Goal: Obtain resource: Download file/media

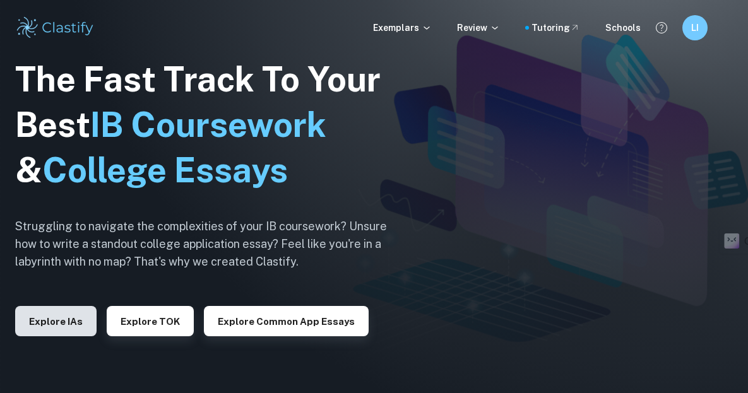
click at [66, 318] on button "Explore IAs" at bounding box center [55, 321] width 81 height 30
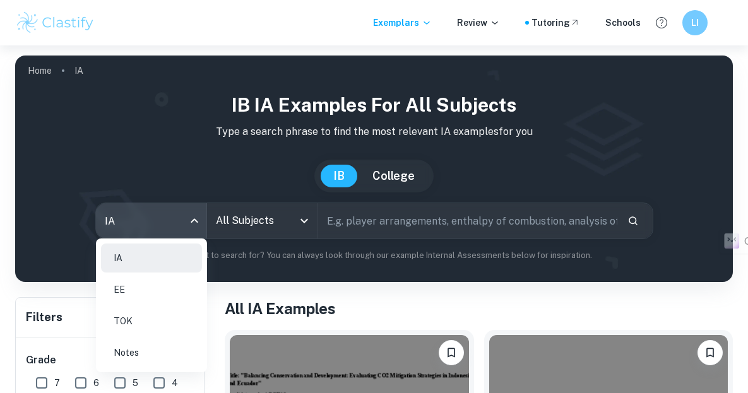
click at [188, 223] on body "We value your privacy We use cookies to enhance your browsing experience, serve…" at bounding box center [374, 241] width 748 height 393
click at [164, 282] on li "EE" at bounding box center [151, 289] width 101 height 29
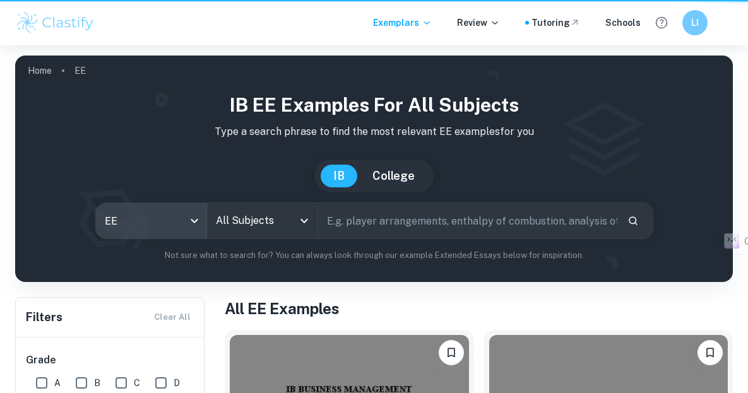
type input "ee"
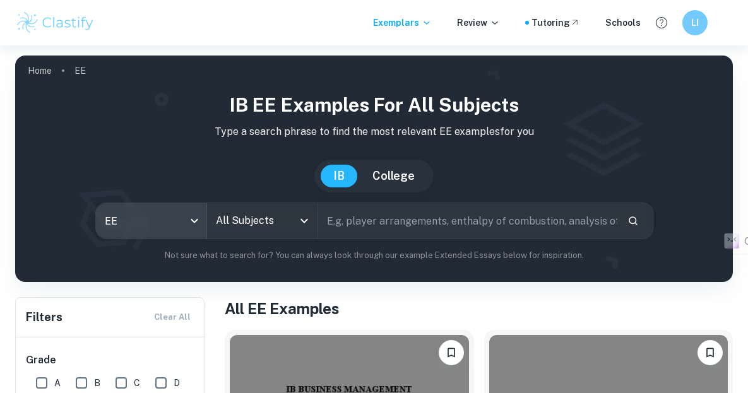
click at [304, 218] on icon "Open" at bounding box center [304, 220] width 15 height 15
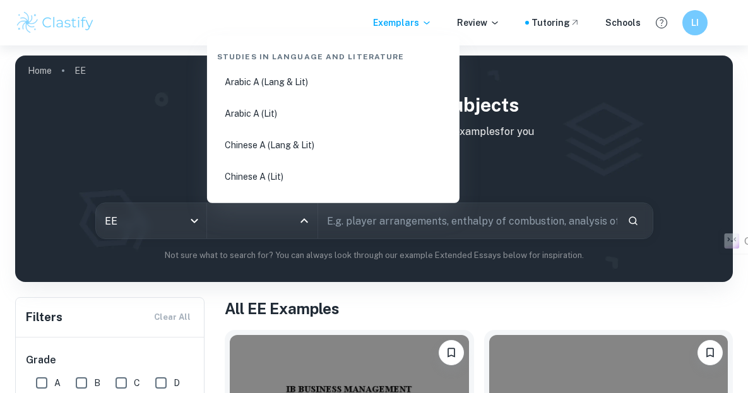
click at [281, 139] on li "Chinese A (Lang & Lit)" at bounding box center [333, 145] width 242 height 29
type input "Chinese A (Lang & Lit)"
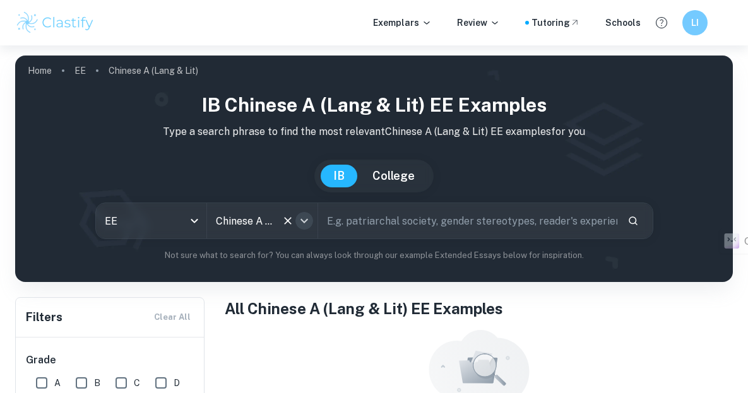
click at [301, 214] on icon "Open" at bounding box center [304, 220] width 15 height 15
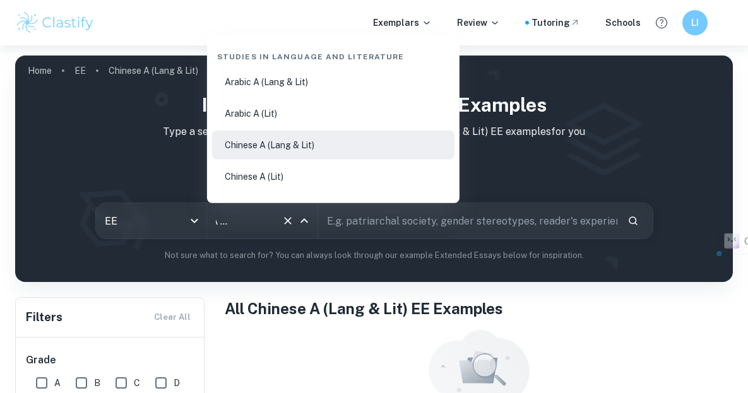
click at [296, 182] on li "Chinese A (Lit)" at bounding box center [333, 176] width 242 height 29
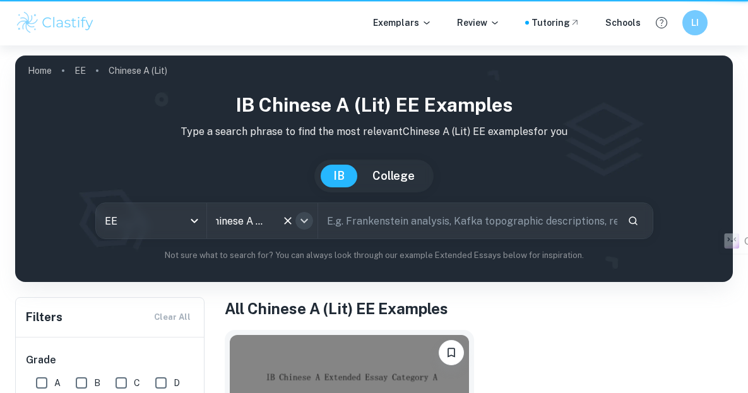
click at [306, 218] on icon "Open" at bounding box center [304, 220] width 15 height 15
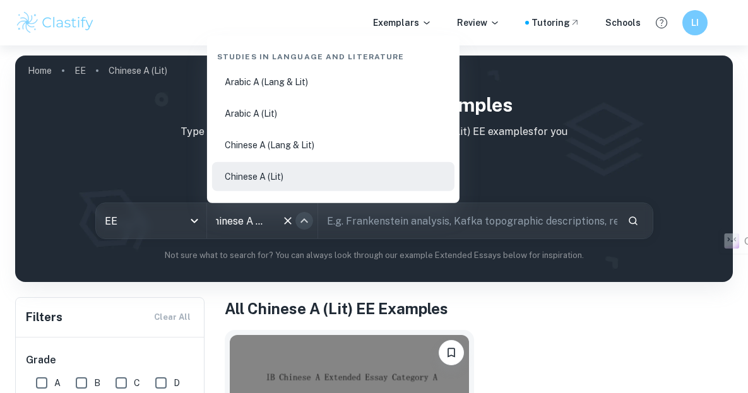
click at [305, 217] on icon "Close" at bounding box center [304, 220] width 15 height 15
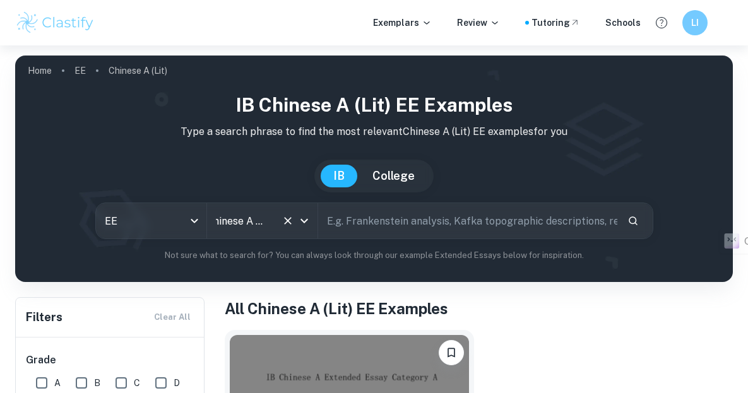
click at [310, 220] on icon "Open" at bounding box center [304, 220] width 15 height 15
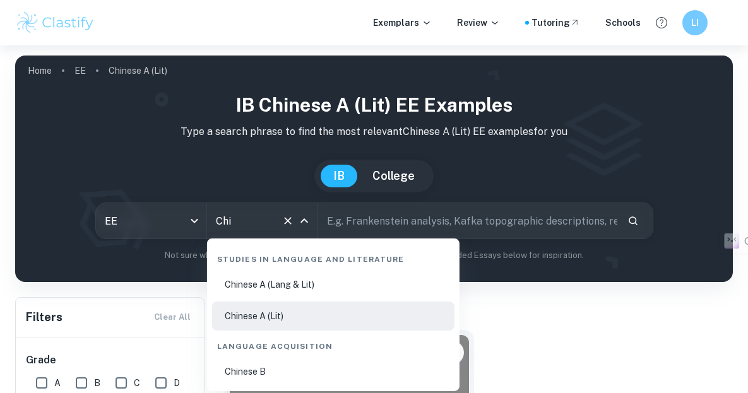
type input "Ch"
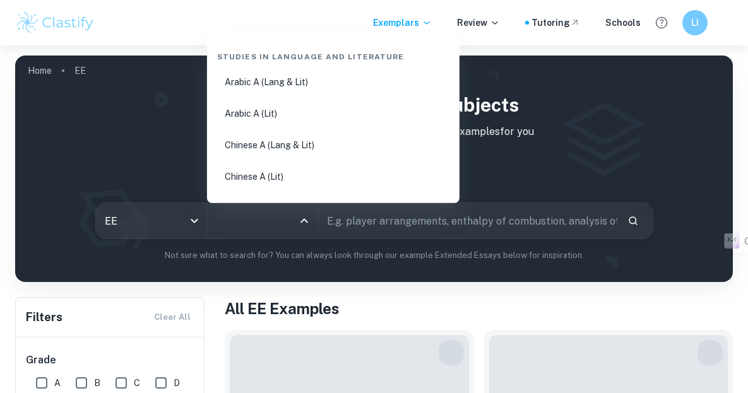
click at [278, 217] on input "All Subjects" at bounding box center [253, 221] width 80 height 24
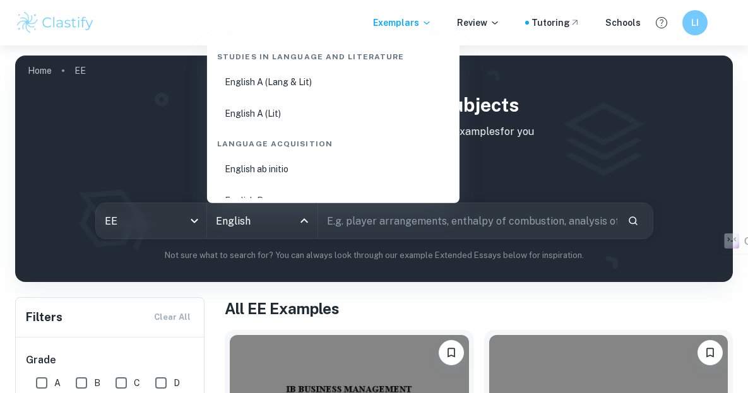
click at [308, 85] on li "English A (Lang & Lit)" at bounding box center [333, 82] width 242 height 29
type input "English A (Lang & Lit)"
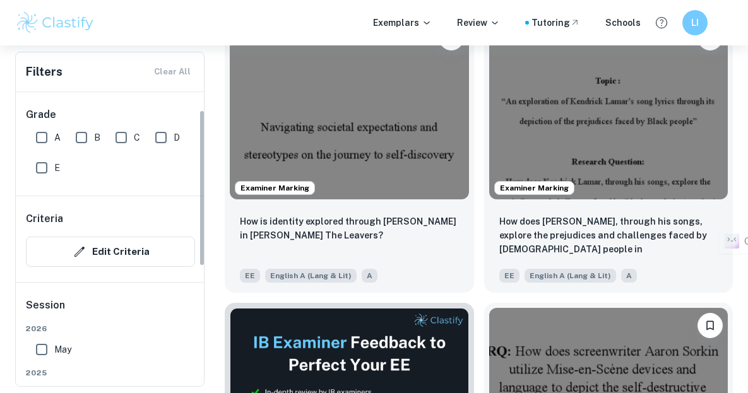
scroll to position [63, 0]
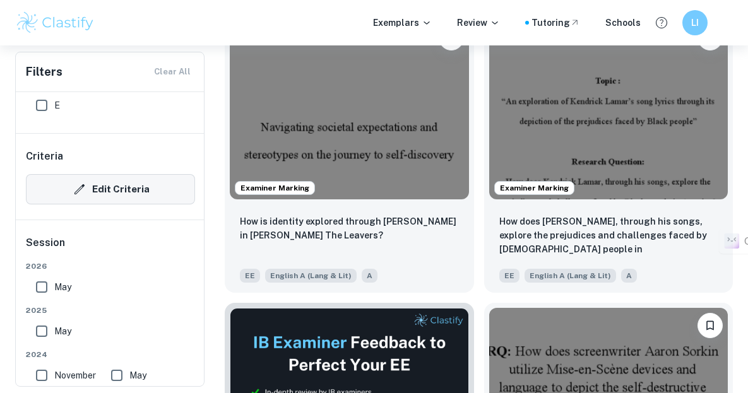
click at [157, 188] on button "Edit Criteria" at bounding box center [110, 189] width 169 height 30
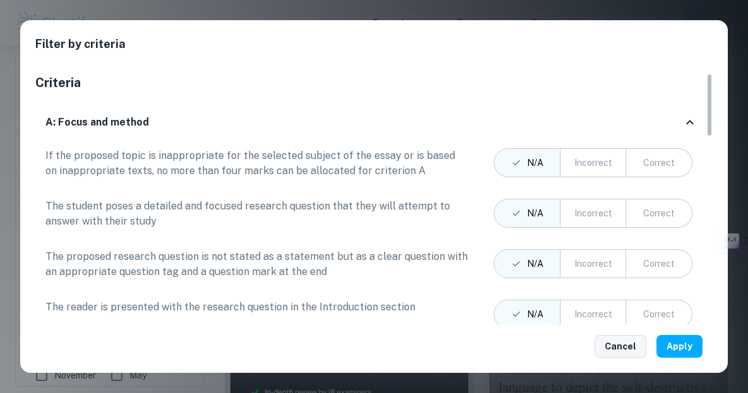
click at [630, 345] on button "Cancel" at bounding box center [621, 346] width 52 height 23
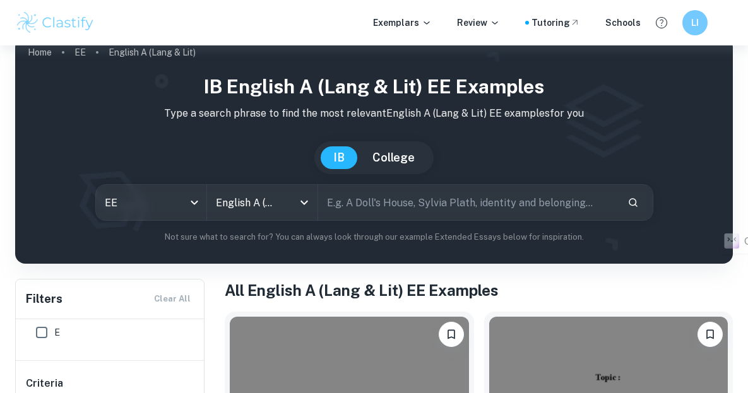
scroll to position [0, 0]
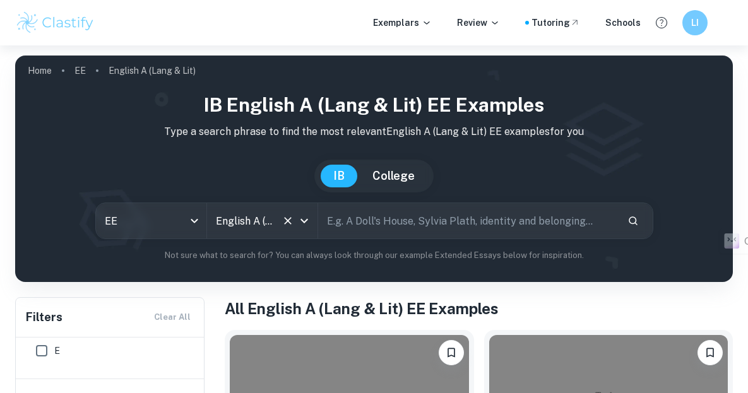
click at [302, 217] on icon "Open" at bounding box center [304, 220] width 15 height 15
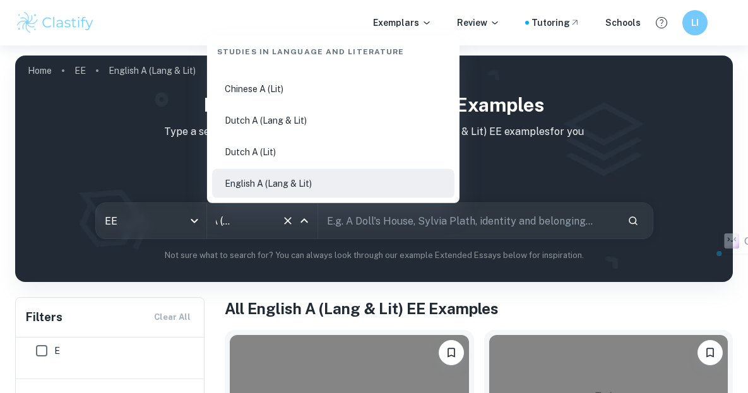
scroll to position [151, 0]
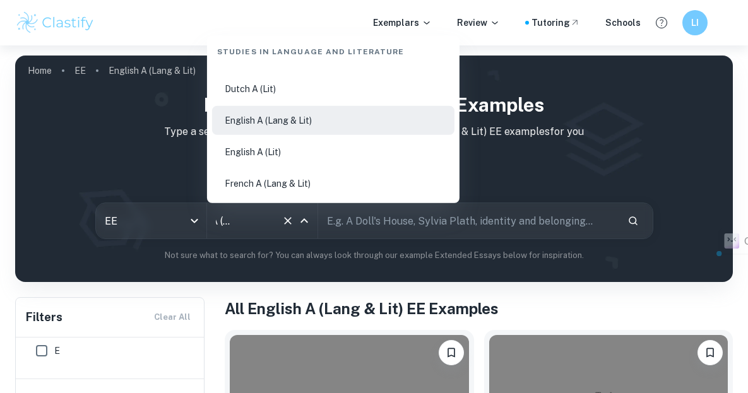
click at [298, 150] on li "English A (Lit)" at bounding box center [333, 152] width 242 height 29
type input "English A (Lit)"
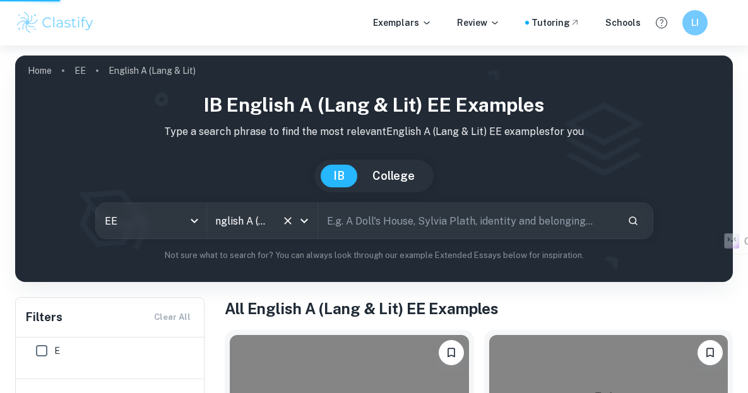
scroll to position [0, 6]
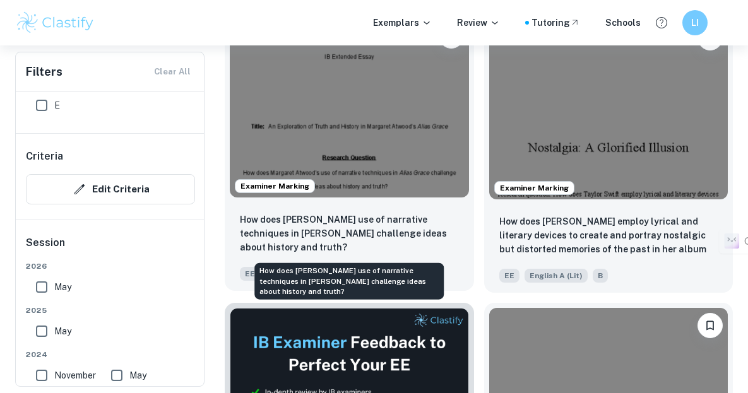
click at [392, 228] on p "How does [PERSON_NAME] use of narrative techniques in [PERSON_NAME] challenge i…" at bounding box center [349, 234] width 219 height 42
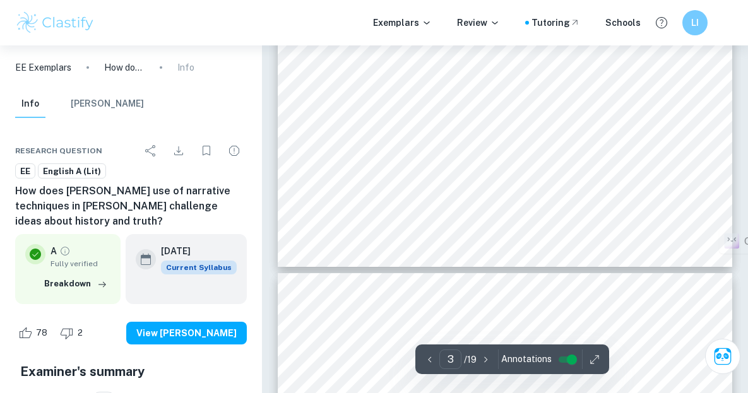
scroll to position [1957, 0]
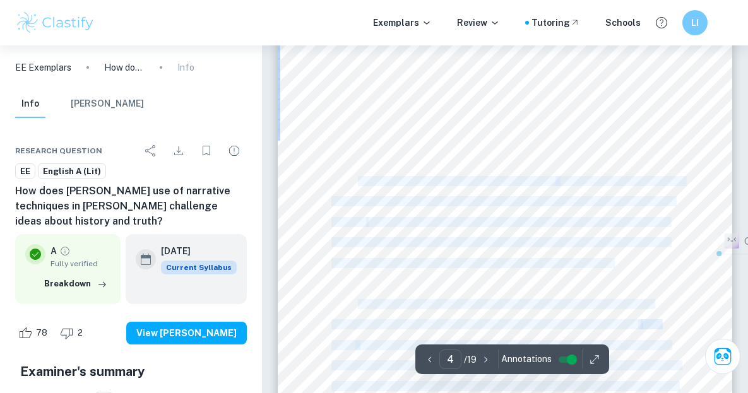
drag, startPoint x: 354, startPoint y: 180, endPoint x: 361, endPoint y: 180, distance: 6.9
click at [361, 180] on div "representations, possibly suggesting that the discourses around the historical …" at bounding box center [505, 252] width 455 height 589
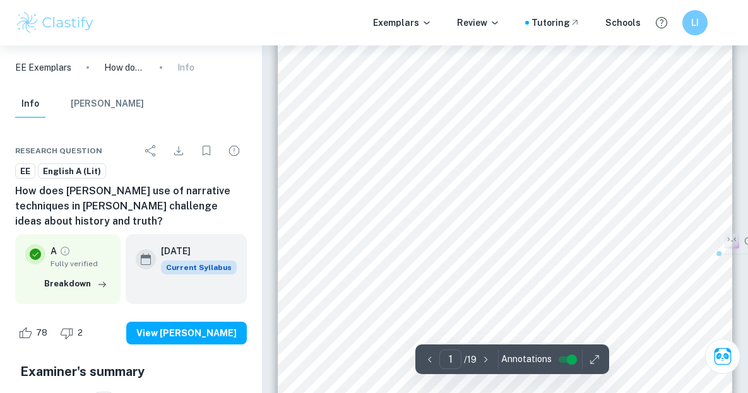
scroll to position [0, 0]
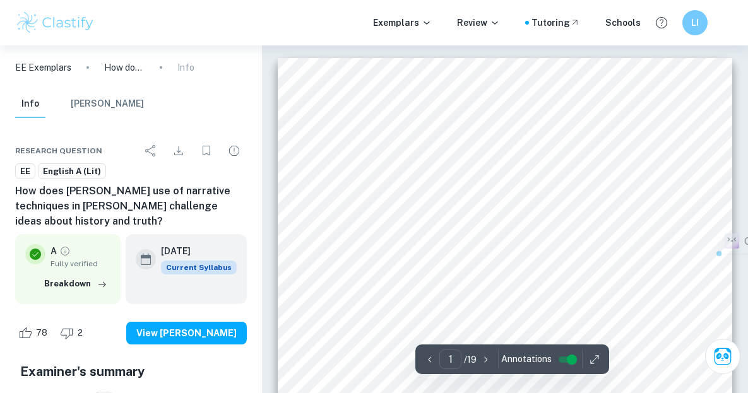
drag, startPoint x: 619, startPoint y: 85, endPoint x: 639, endPoint y: 65, distance: 27.7
click at [619, 85] on div "IB Extended Essay Title: An Exploration of Truth and History in [PERSON_NAME] A…" at bounding box center [505, 352] width 455 height 589
click at [640, 146] on div "IB Extended Essay Title: An Exploration of Truth and History in [PERSON_NAME] A…" at bounding box center [505, 352] width 455 height 589
click at [182, 150] on icon "Download" at bounding box center [178, 150] width 15 height 15
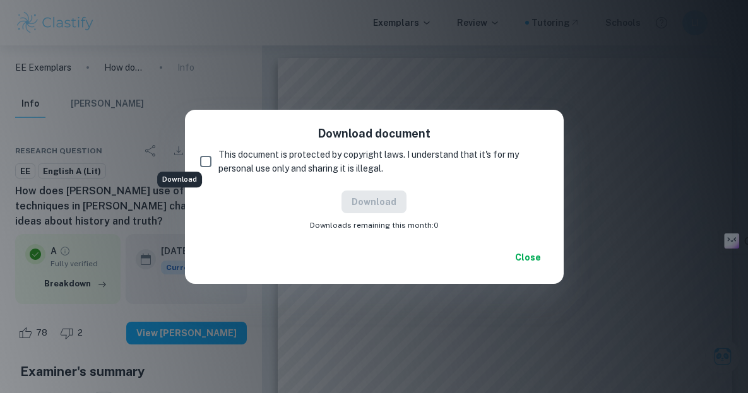
click at [505, 242] on div "Download document This document is protected by copyright laws. I understand th…" at bounding box center [374, 178] width 379 height 136
click at [514, 256] on button "Close" at bounding box center [528, 257] width 40 height 23
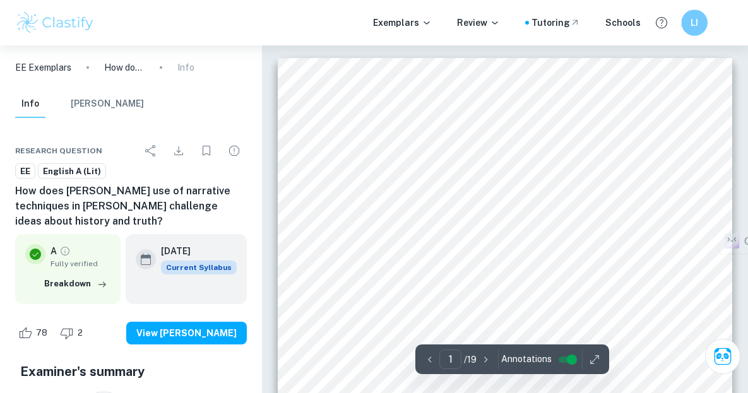
click at [704, 21] on div "LI" at bounding box center [694, 22] width 27 height 27
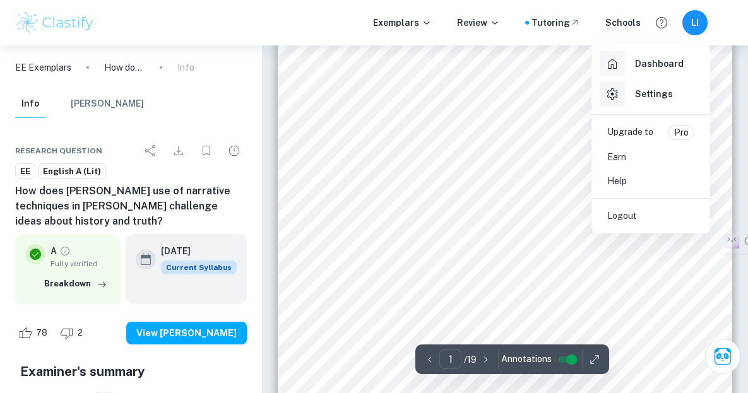
click at [351, 222] on div at bounding box center [374, 196] width 748 height 393
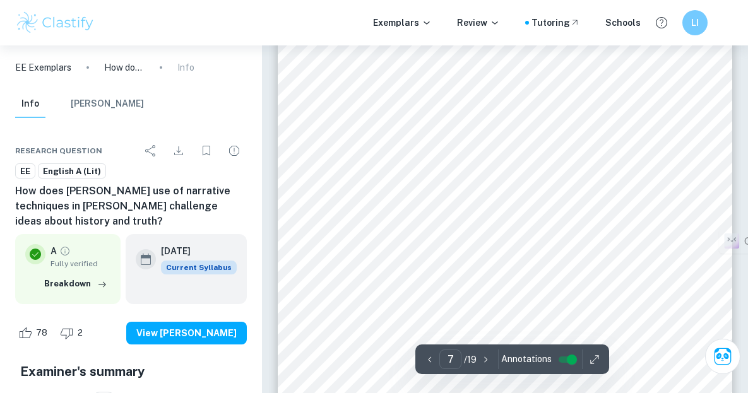
scroll to position [3726, 0]
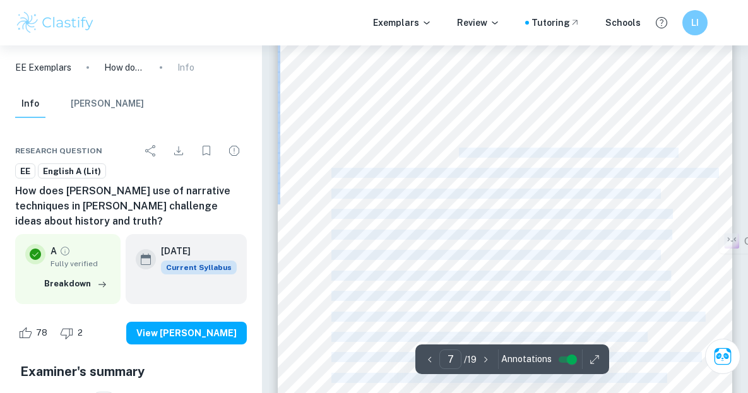
drag, startPoint x: 356, startPoint y: 117, endPoint x: 458, endPoint y: 148, distance: 106.9
click at [459, 149] on div "employed by [PERSON_NAME] to effectively undermine the notion of an objective, …" at bounding box center [505, 266] width 455 height 589
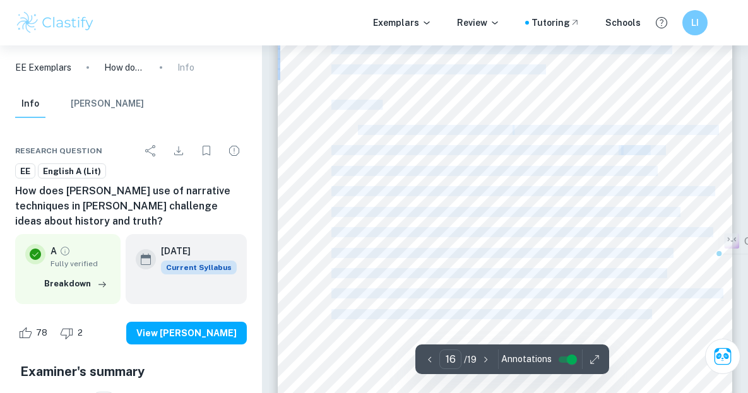
scroll to position [9029, 0]
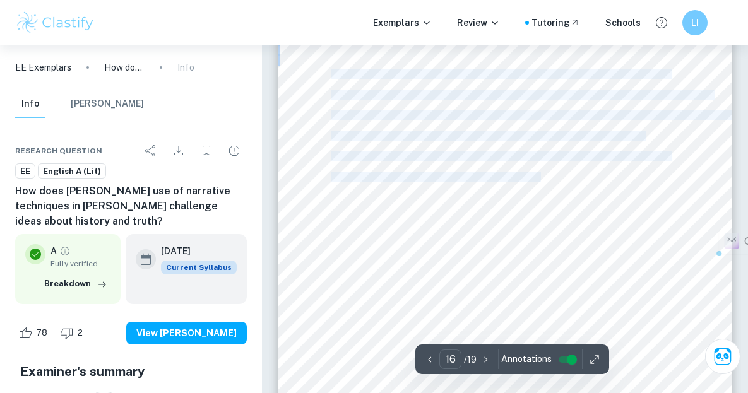
drag, startPoint x: 359, startPoint y: 111, endPoint x: 541, endPoint y: 172, distance: 192.5
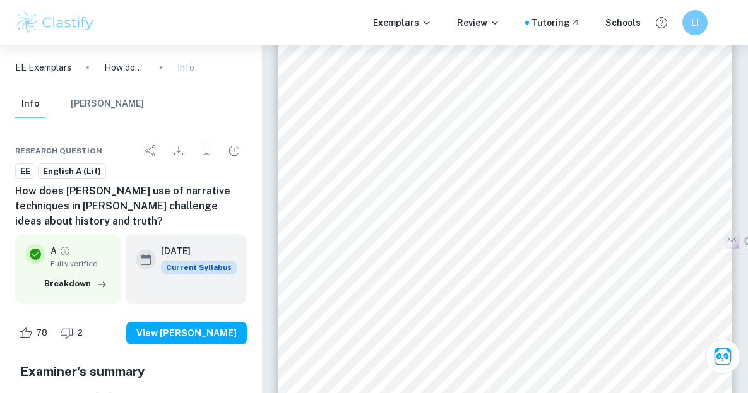
drag, startPoint x: 508, startPoint y: 165, endPoint x: 439, endPoint y: 162, distance: 68.9
click at [421, 161] on span "definitive truth. She instead conveys the process of history being a subject wh…" at bounding box center [501, 156] width 338 height 9
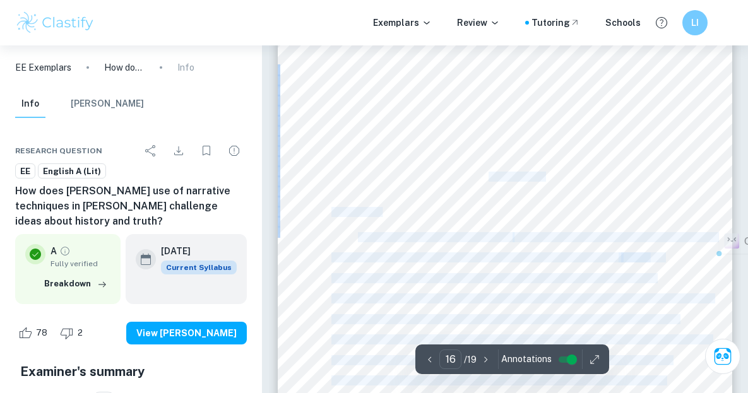
drag, startPoint x: 549, startPoint y: 176, endPoint x: 489, endPoint y: 178, distance: 60.6
click at [489, 178] on div "that are brought from the beginning are answered, they are instead coexistent, …" at bounding box center [505, 309] width 455 height 589
drag, startPoint x: 485, startPoint y: 170, endPoint x: 501, endPoint y: 158, distance: 20.3
click at [489, 158] on span "definitive truth. She instead conveys the process of history being a subject wh…" at bounding box center [501, 156] width 338 height 9
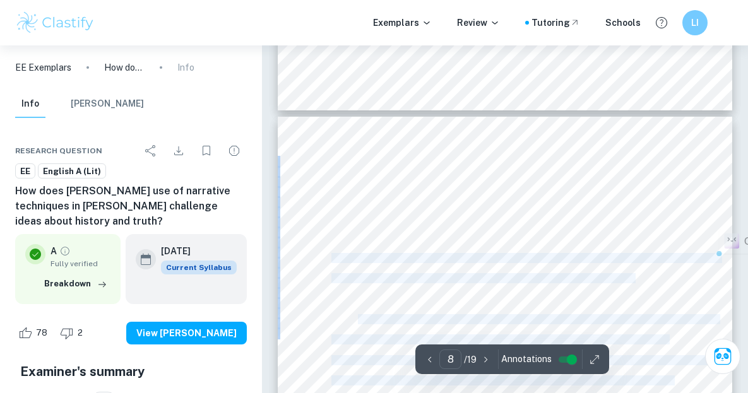
type input "7"
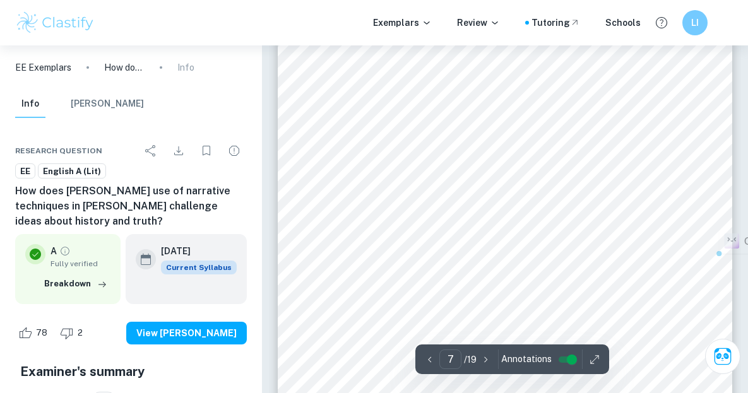
scroll to position [3662, 0]
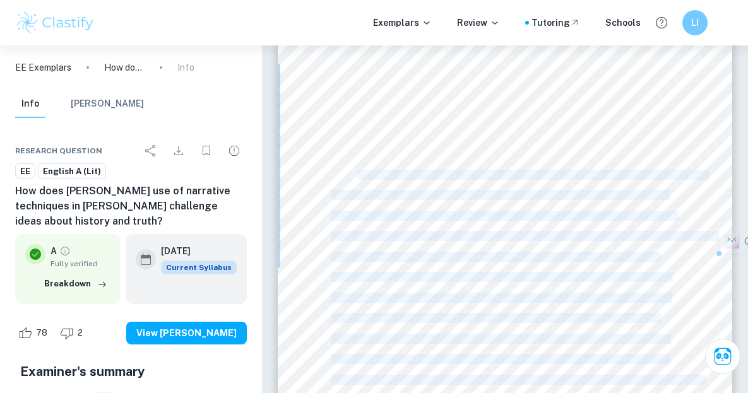
drag, startPoint x: 541, startPoint y: 174, endPoint x: 359, endPoint y: 172, distance: 181.2
copy div "From the very beginning of the novel, [PERSON_NAME] subverts conventional histo…"
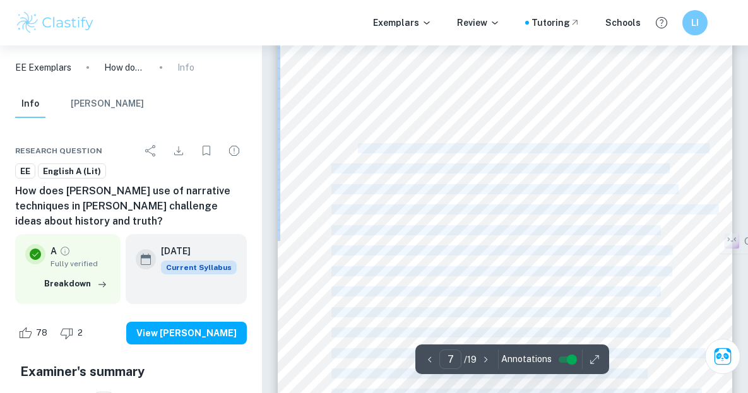
scroll to position [3852, 0]
